Goal: Information Seeking & Learning: Learn about a topic

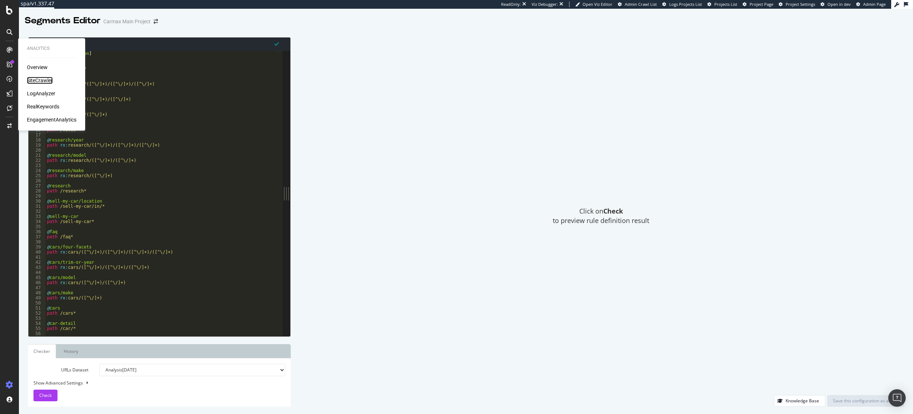
click at [44, 78] on div "SiteCrawler" at bounding box center [40, 80] width 26 height 7
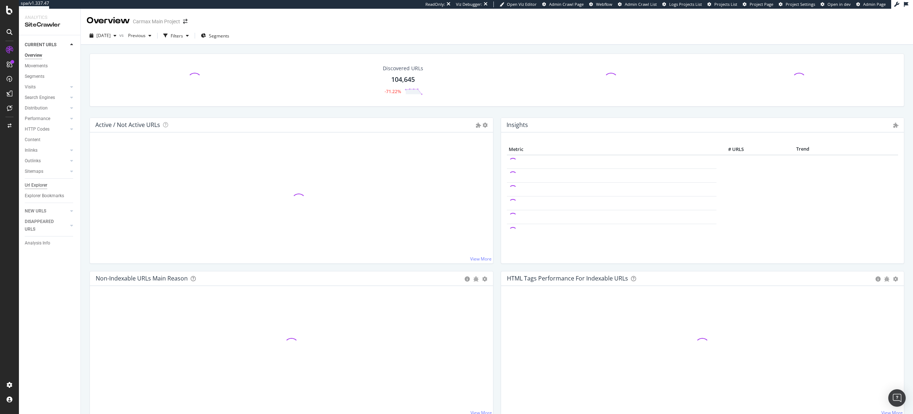
click at [43, 186] on div "Url Explorer" at bounding box center [36, 186] width 23 height 8
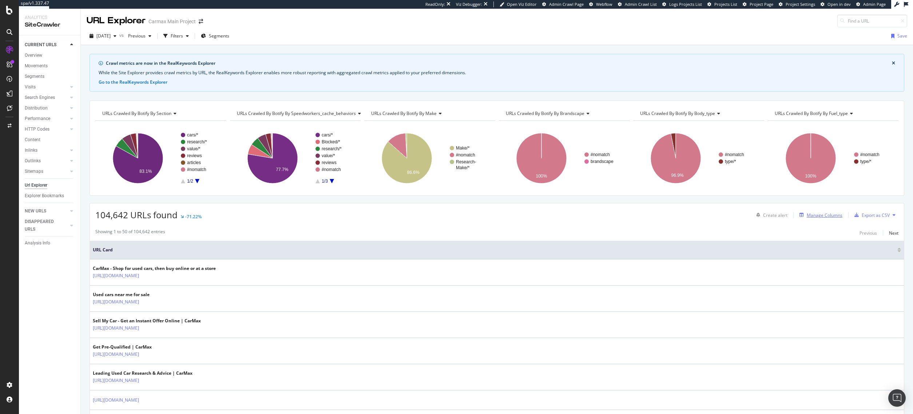
click at [812, 215] on div "Manage Columns" at bounding box center [825, 215] width 36 height 6
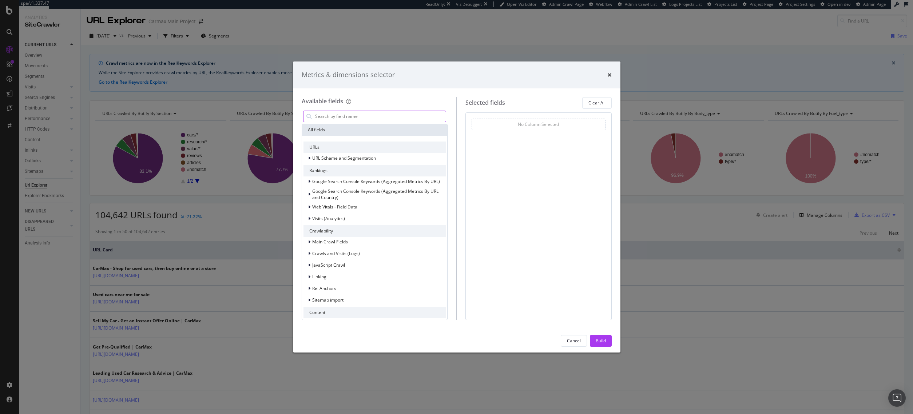
click at [378, 115] on input "modal" at bounding box center [380, 116] width 132 height 11
type input "l"
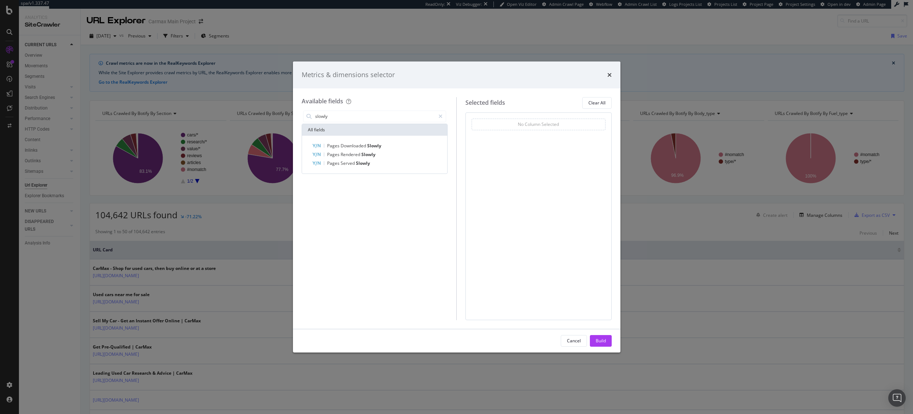
type input "slowly"
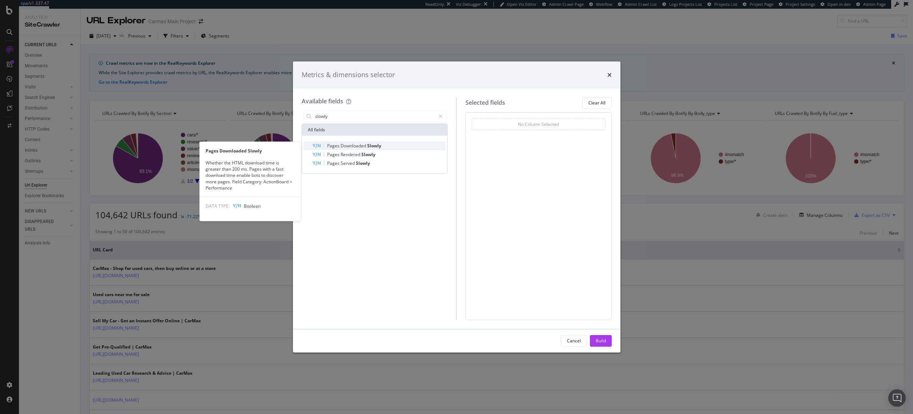
click at [350, 144] on span "Downloaded" at bounding box center [354, 146] width 27 height 6
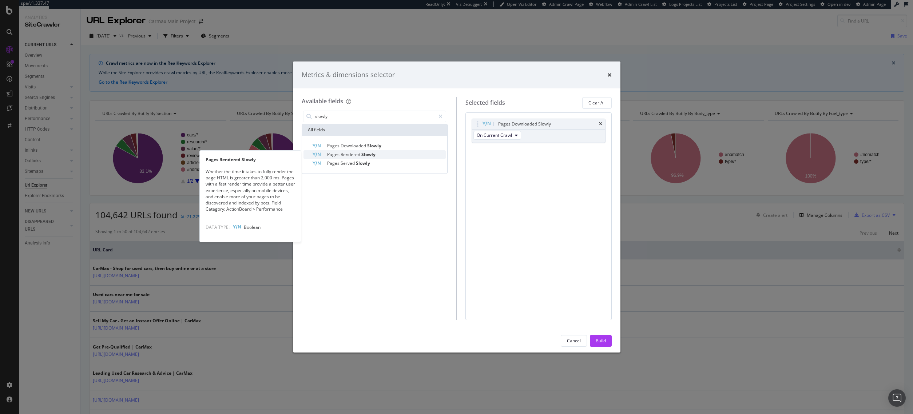
click at [353, 154] on span "Rendered" at bounding box center [351, 154] width 21 height 6
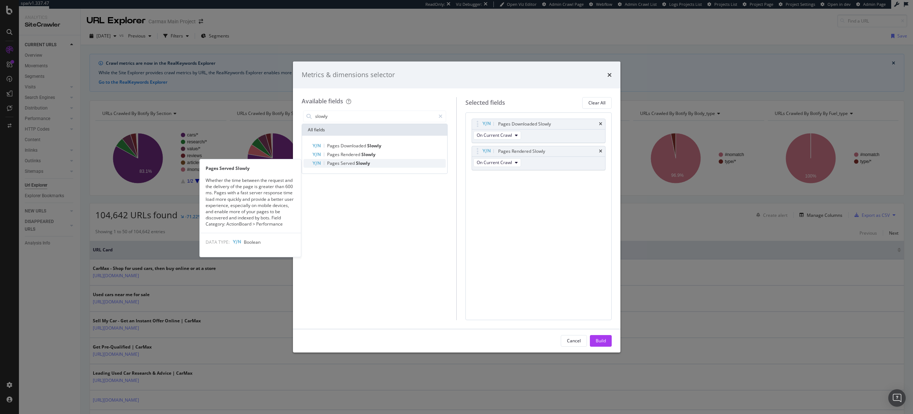
click at [358, 165] on span "Slowly" at bounding box center [363, 163] width 14 height 6
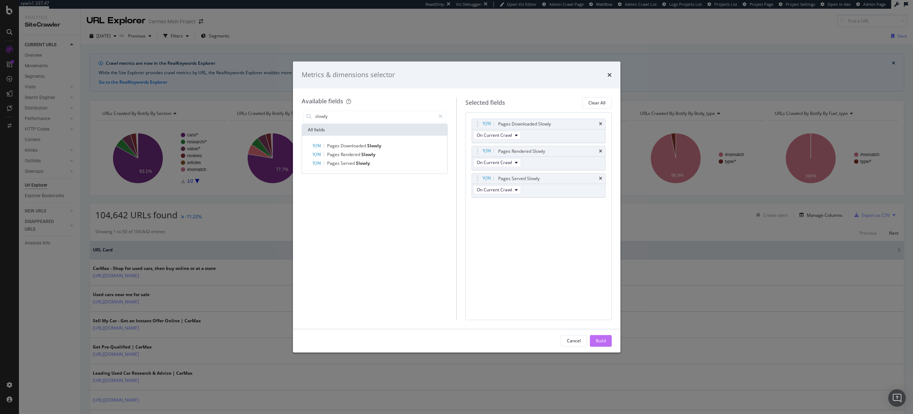
click at [607, 342] on button "Build" at bounding box center [601, 341] width 22 height 12
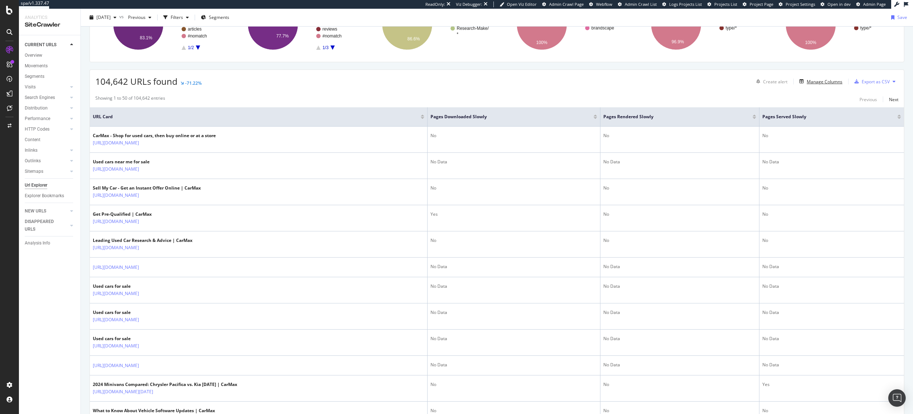
scroll to position [132, 0]
click at [812, 82] on div "Manage Columns" at bounding box center [825, 83] width 36 height 6
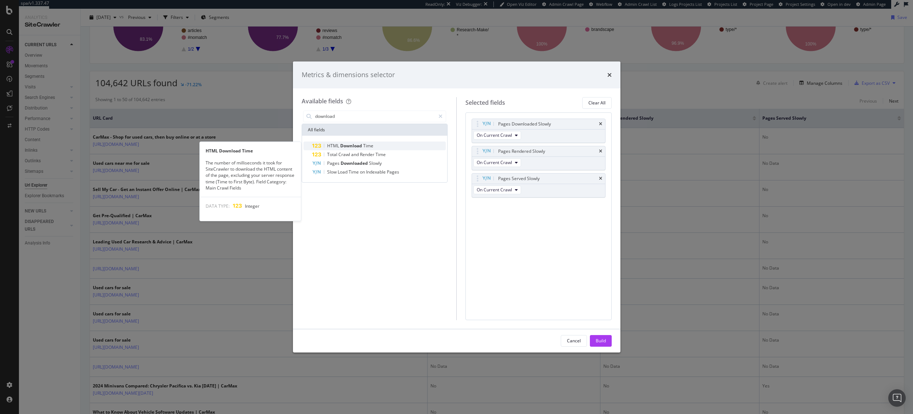
type input "download"
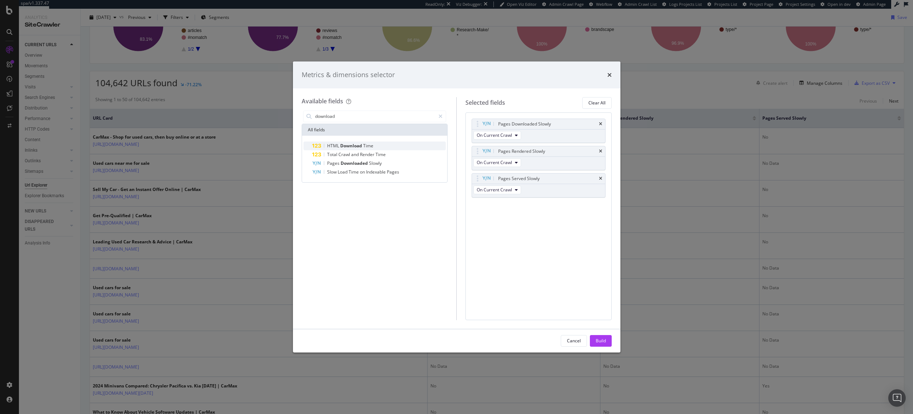
click at [404, 147] on div "HTML Download Time" at bounding box center [379, 146] width 134 height 9
drag, startPoint x: 477, startPoint y: 205, endPoint x: 483, endPoint y: 154, distance: 50.9
click at [483, 154] on body "spa/v1.337.47 ReadOnly: Viz Debugger: Open Viz Editor Admin Crawl Page Webflow …" at bounding box center [456, 207] width 913 height 414
click at [600, 340] on div "Build" at bounding box center [601, 341] width 10 height 6
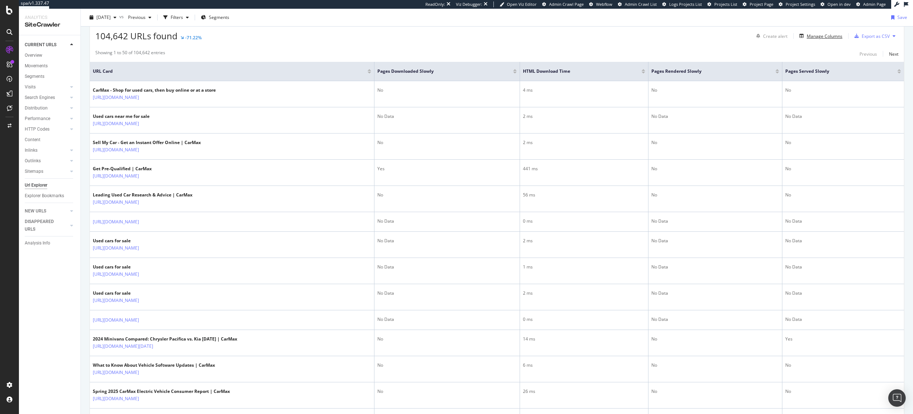
scroll to position [176, 0]
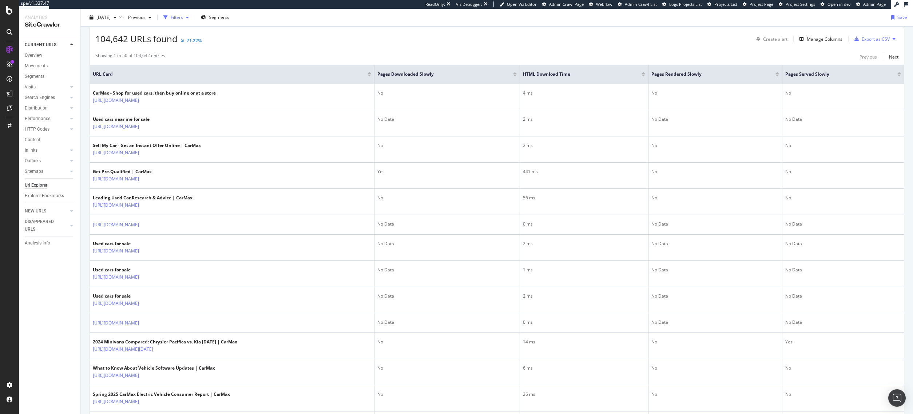
click at [183, 14] on div "Filters" at bounding box center [177, 17] width 12 height 6
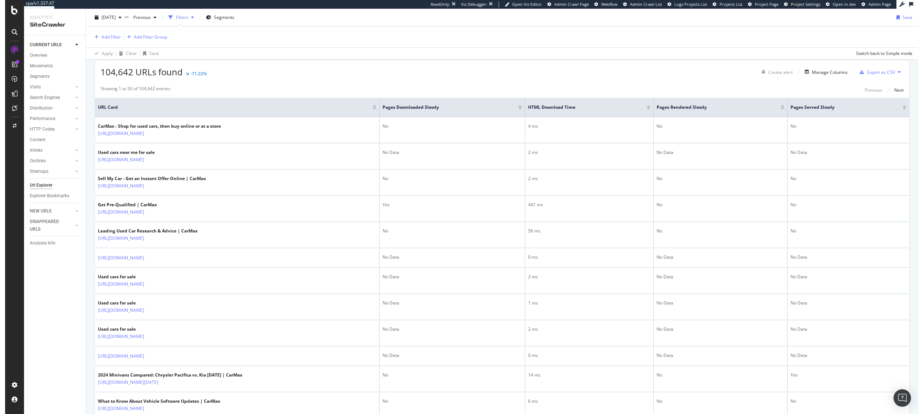
scroll to position [209, 0]
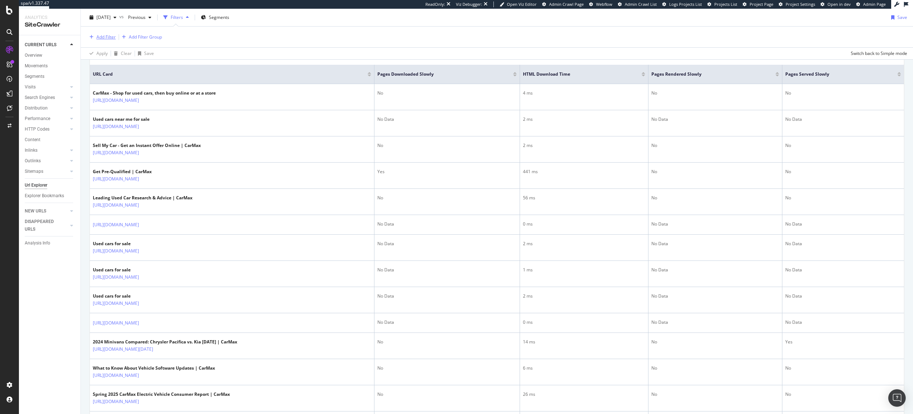
click at [108, 40] on div "Add Filter" at bounding box center [105, 37] width 19 height 6
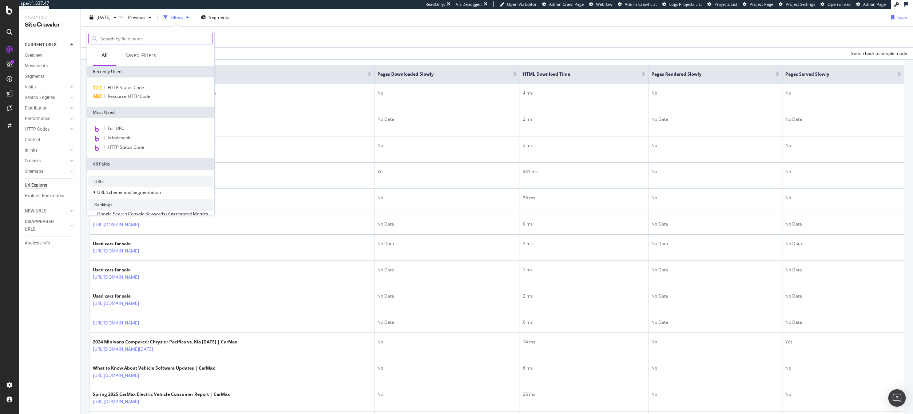
click at [112, 37] on input "text" at bounding box center [156, 38] width 113 height 11
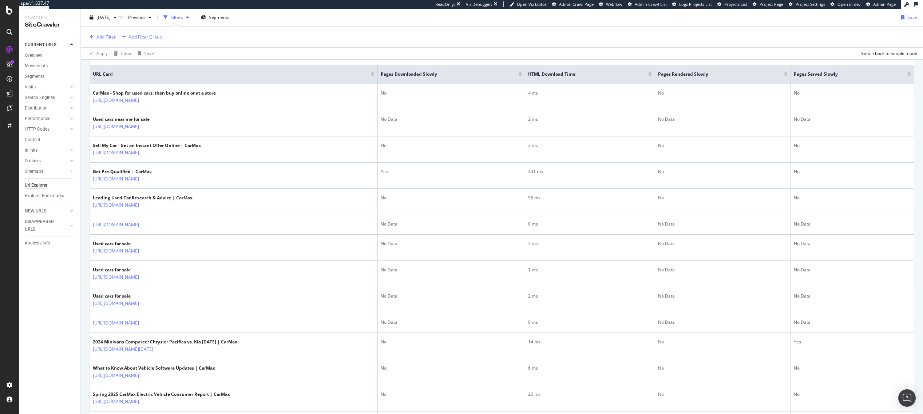
click at [293, 33] on div "Add Filter Add Filter Group" at bounding box center [502, 37] width 830 height 21
